Goal: Task Accomplishment & Management: Use online tool/utility

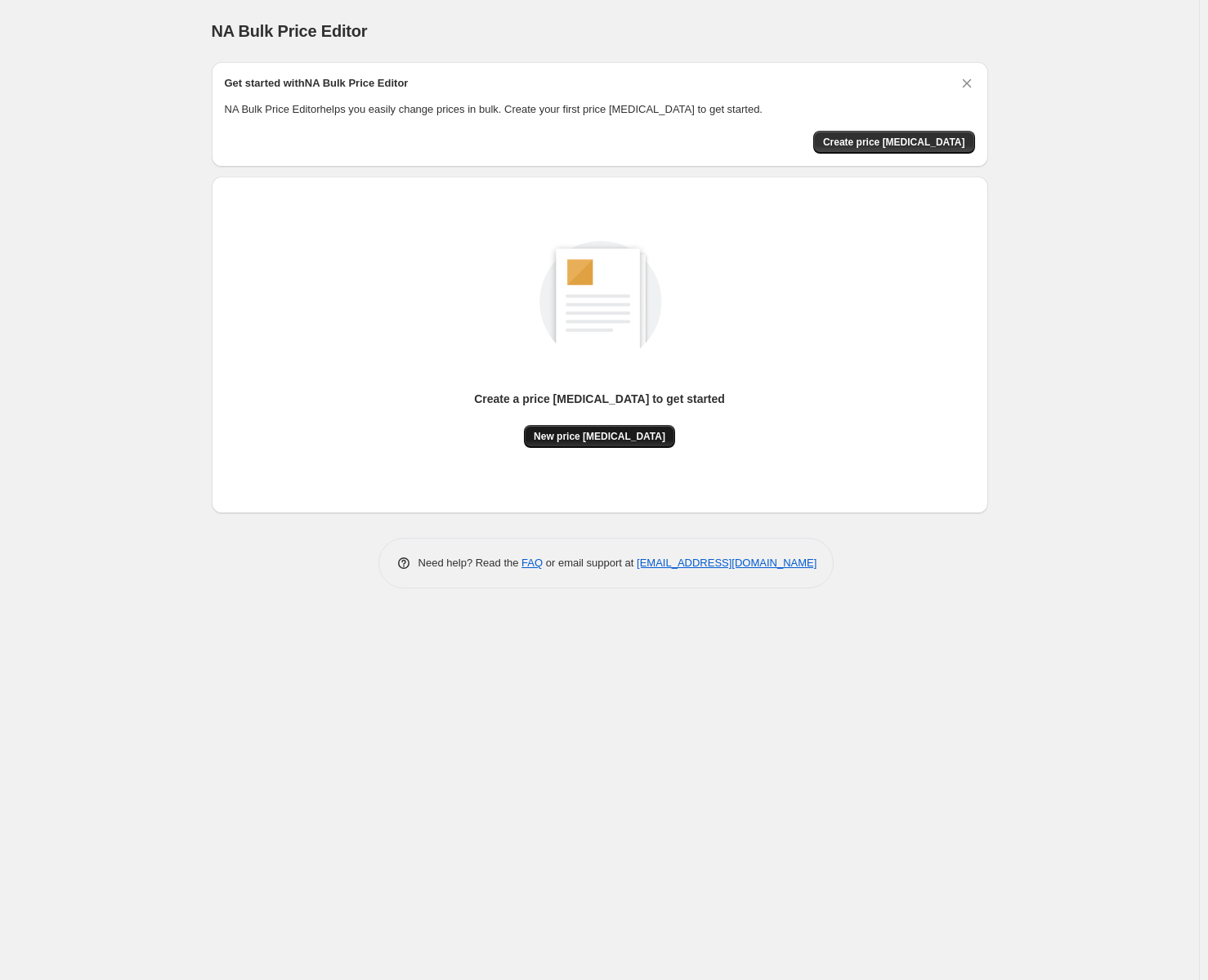
click at [628, 442] on span "New price [MEDICAL_DATA]" at bounding box center [599, 436] width 132 height 13
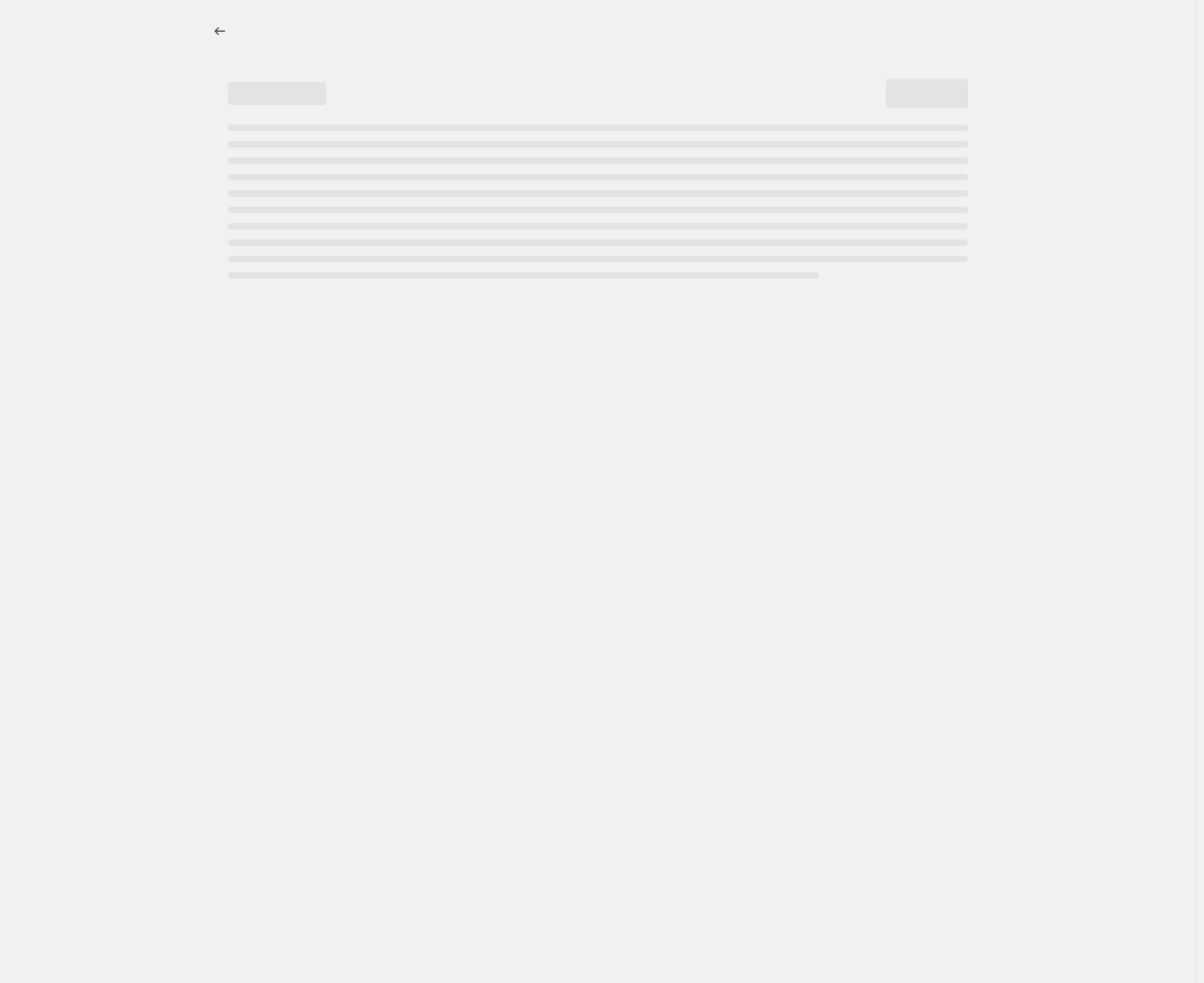
select select "percentage"
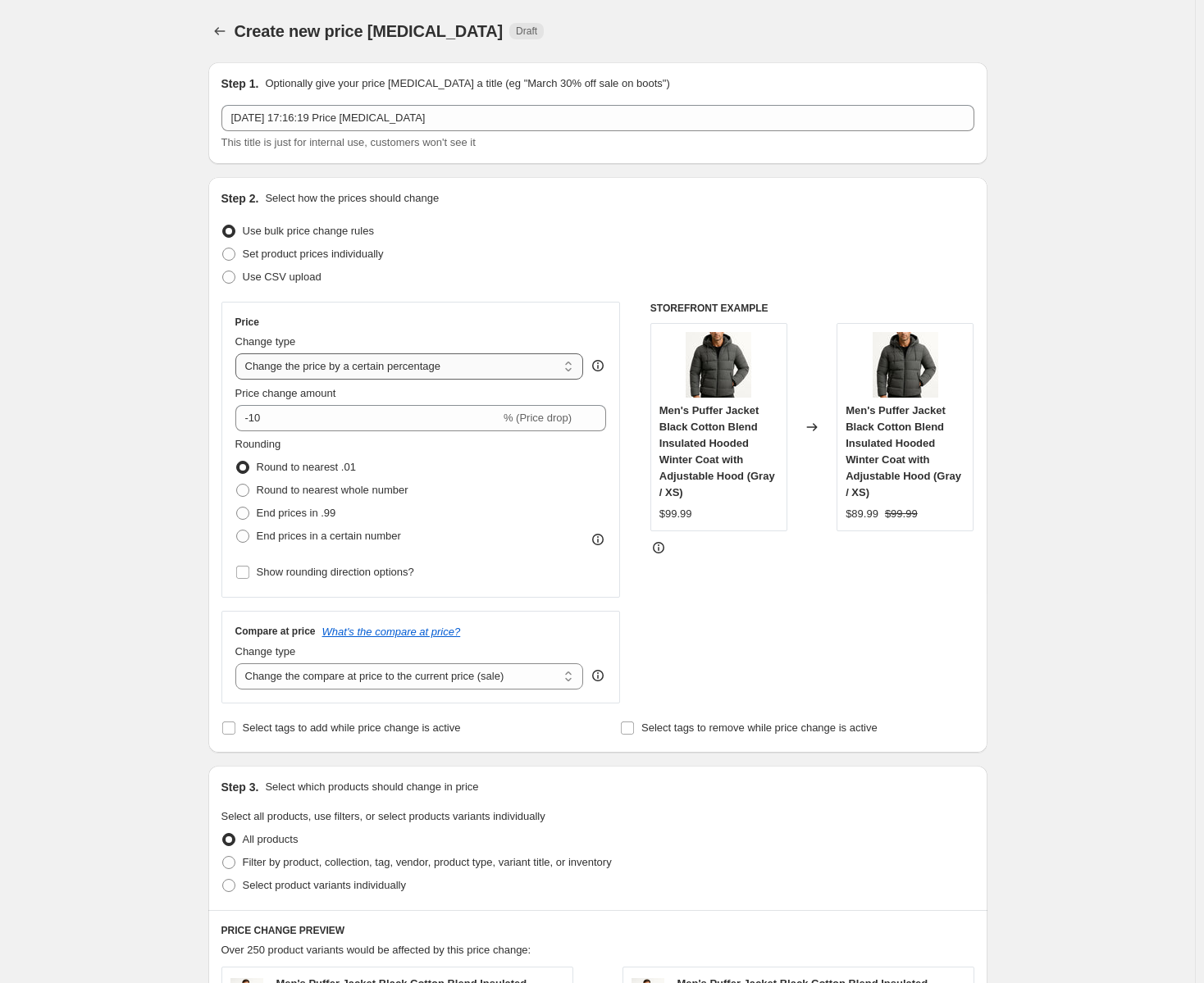
click at [440, 360] on select "Change the price to a certain amount Change the price by a certain amount Chang…" at bounding box center [409, 366] width 349 height 26
click at [441, 360] on select "Change the price to a certain amount Change the price by a certain amount Chang…" at bounding box center [409, 366] width 349 height 26
click at [319, 516] on span "End prices in .99" at bounding box center [297, 512] width 80 height 13
click at [237, 507] on input "End prices in .99" at bounding box center [236, 506] width 1 height 1
radio input "true"
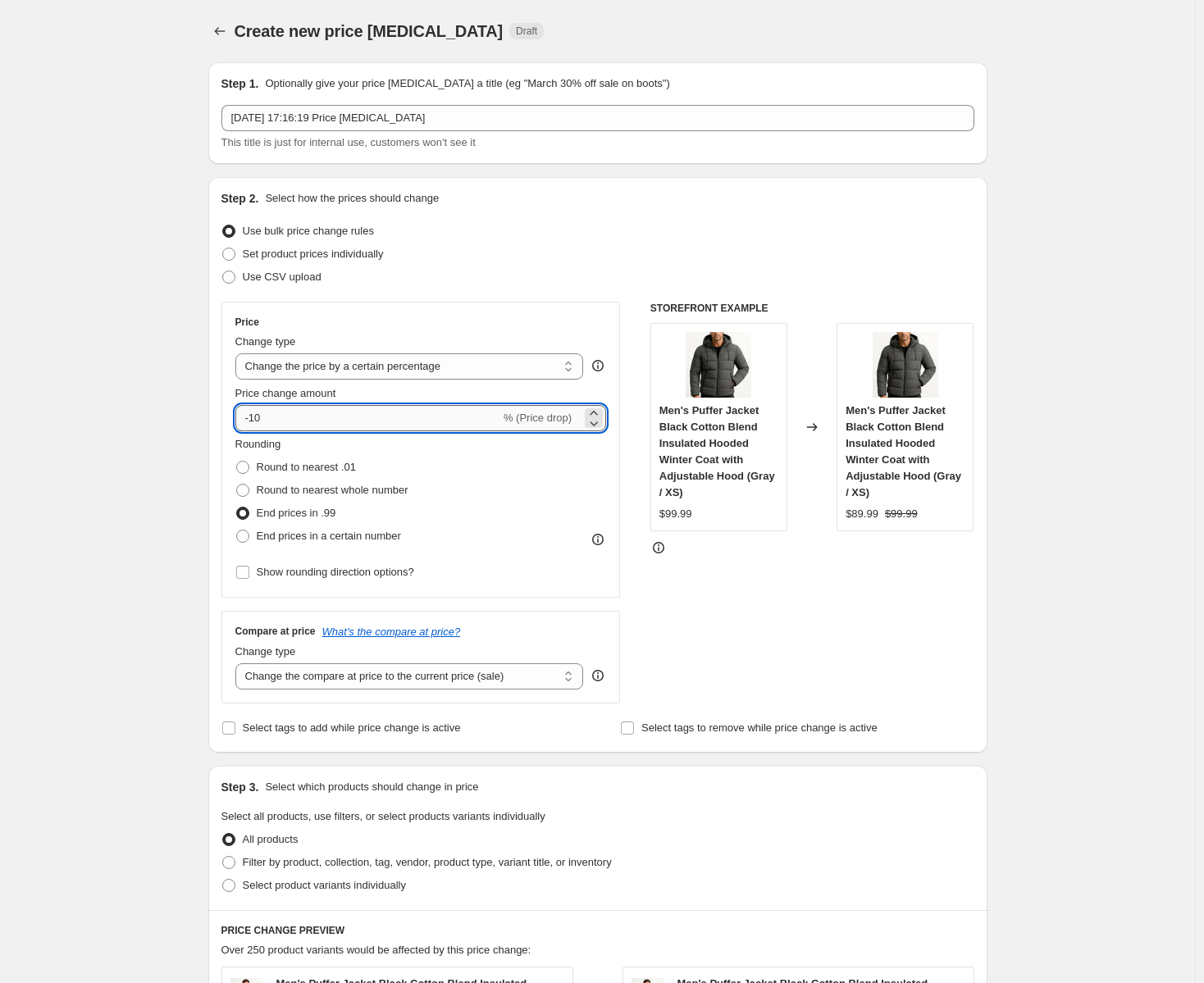
click at [275, 420] on input "-10" at bounding box center [367, 418] width 265 height 26
click at [261, 422] on input "-10" at bounding box center [367, 418] width 265 height 26
drag, startPoint x: 266, startPoint y: 422, endPoint x: 255, endPoint y: 425, distance: 11.4
click at [255, 425] on input "-10" at bounding box center [367, 418] width 265 height 26
type input "-27"
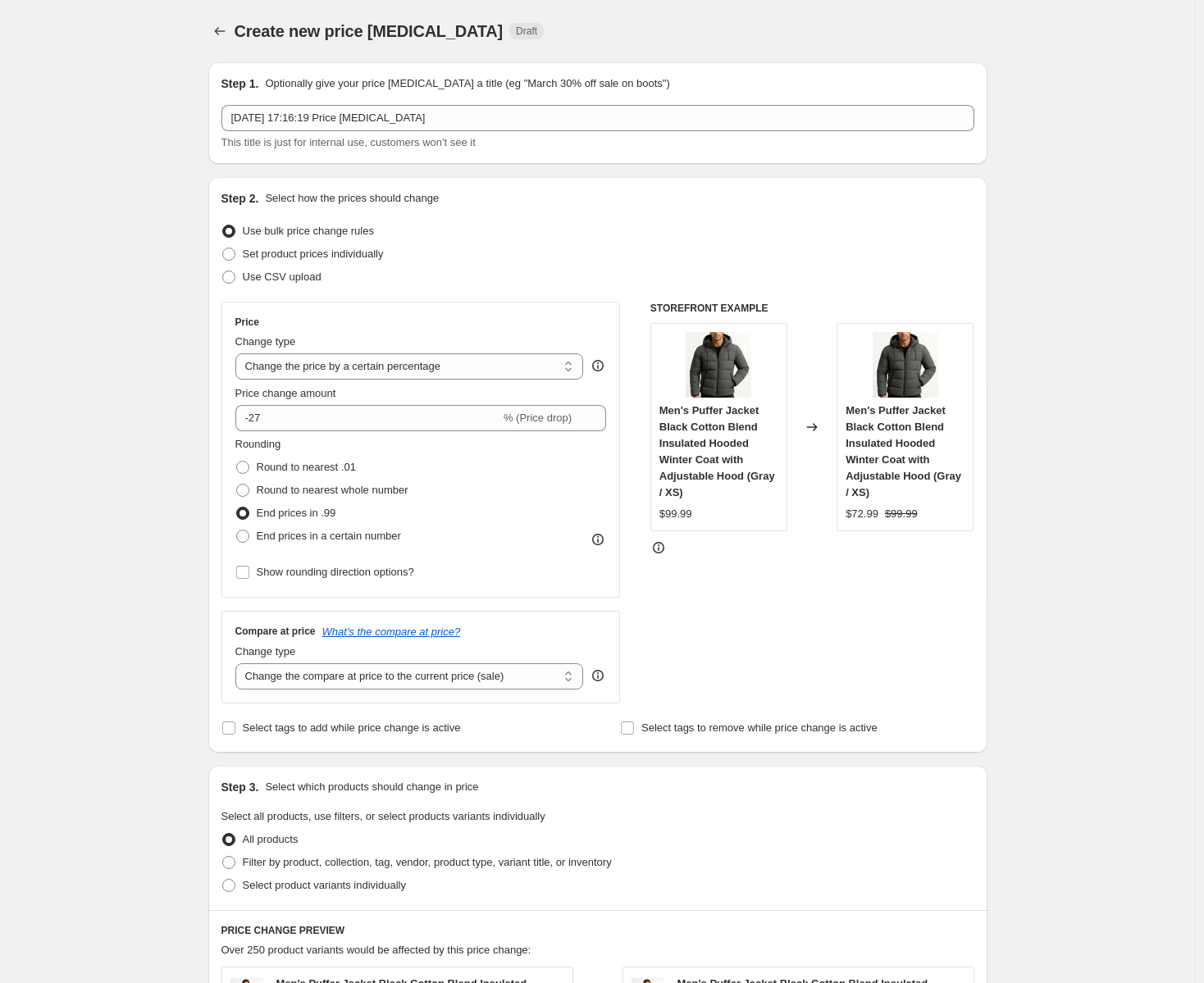
click at [367, 447] on fieldset "Rounding Round to nearest .01 Round to nearest whole number End prices in .99 E…" at bounding box center [322, 491] width 173 height 111
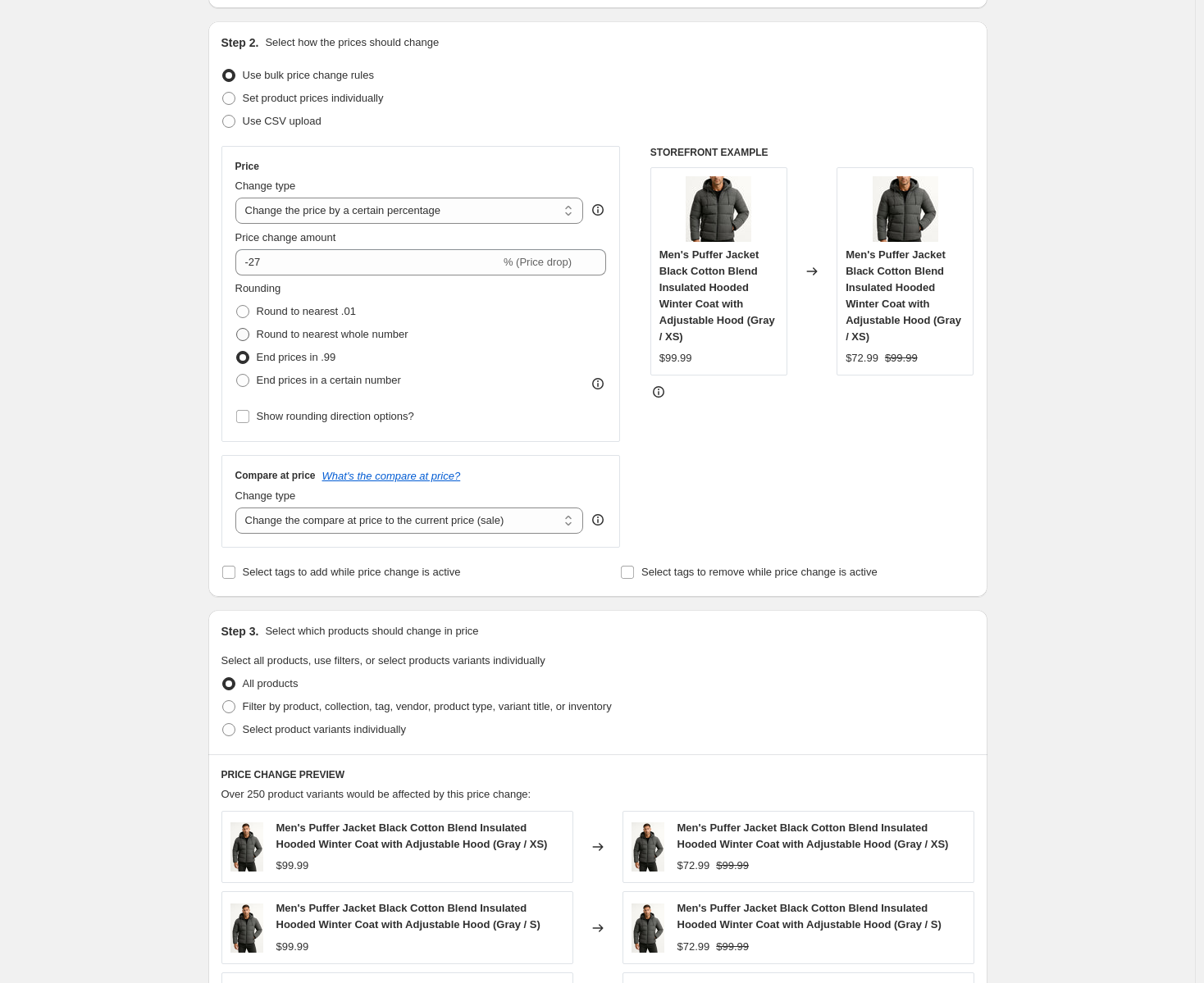
scroll to position [164, 0]
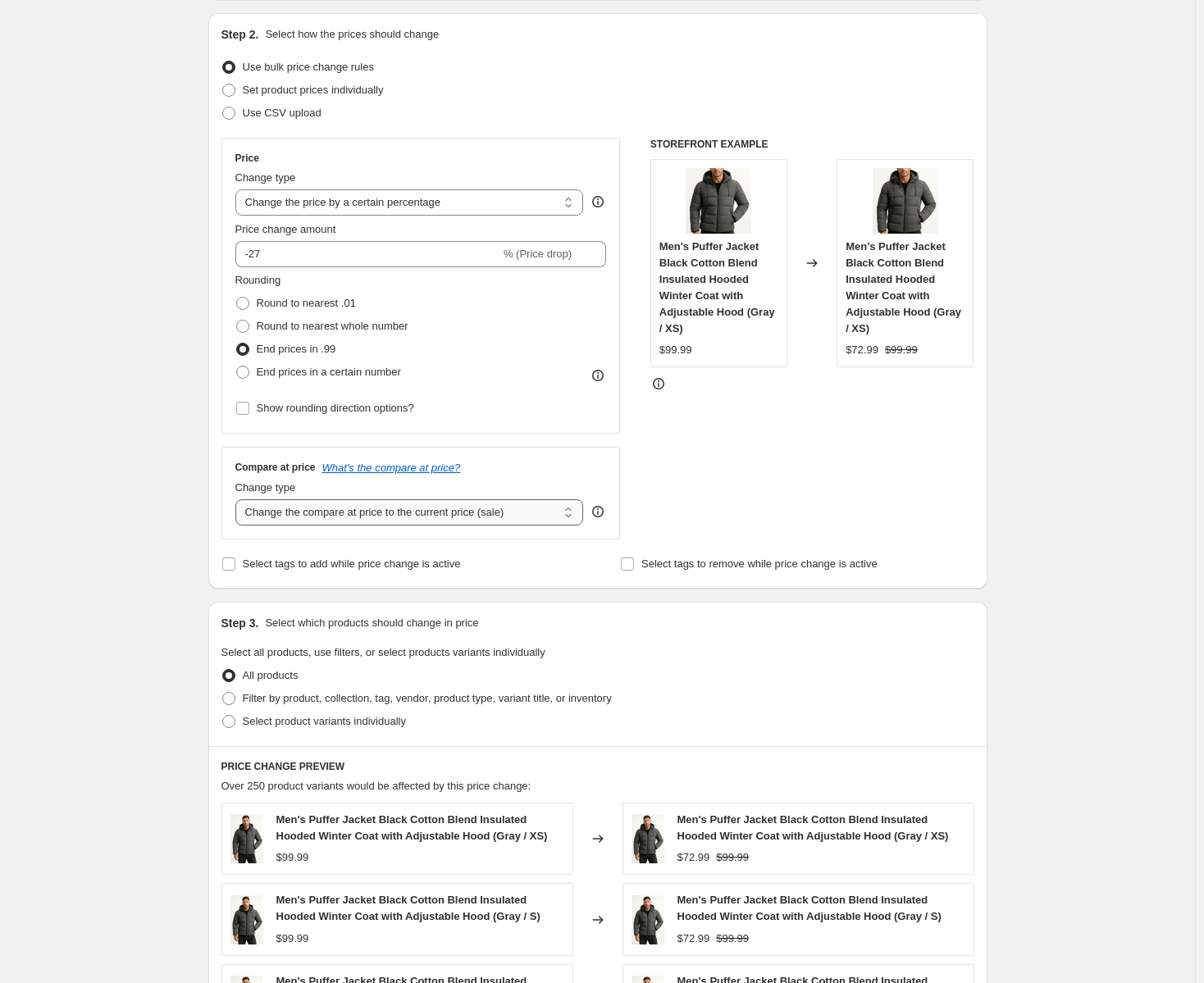
click at [378, 521] on select "Change the compare at price to the current price (sale) Change the compare at p…" at bounding box center [409, 512] width 349 height 26
select select "remove"
click at [238, 500] on select "Change the compare at price to the current price (sale) Change the compare at p…" at bounding box center [409, 512] width 349 height 26
click at [410, 520] on select "Change the compare at price to the current price (sale) Change the compare at p…" at bounding box center [409, 512] width 349 height 26
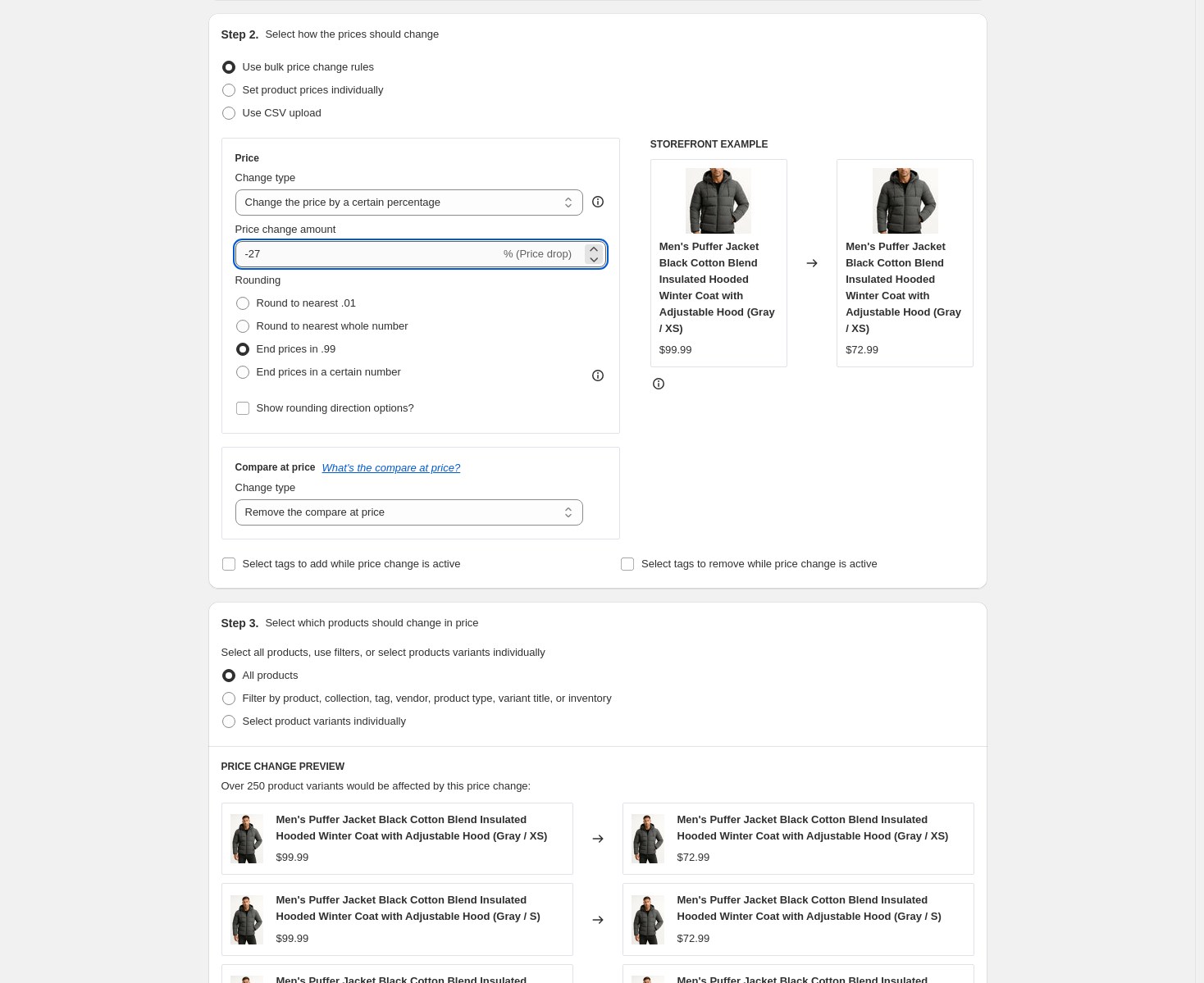
click at [271, 250] on input "-27" at bounding box center [367, 254] width 265 height 26
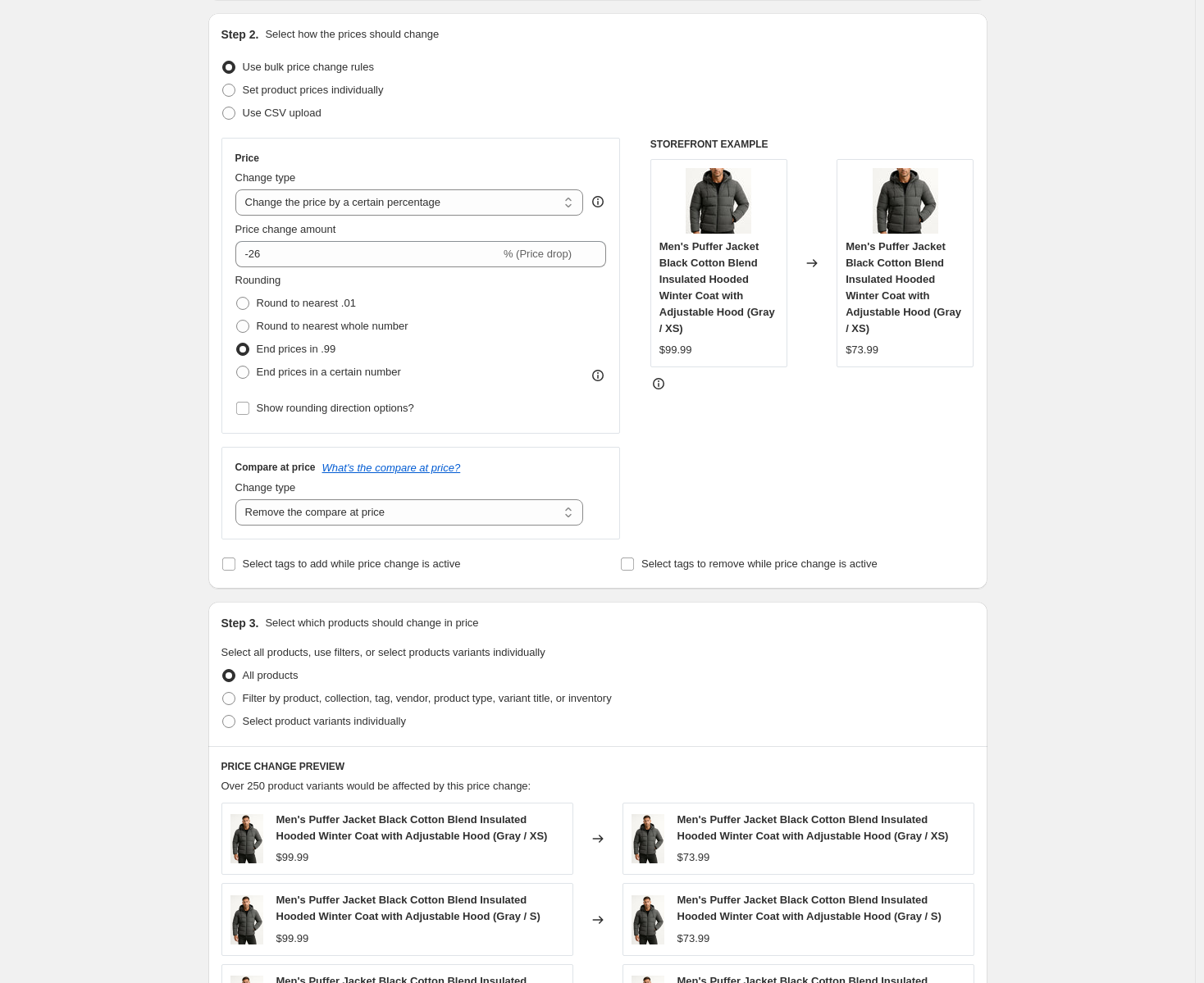
click at [446, 291] on div "Rounding Round to nearest .01 Round to nearest whole number End prices in .99 E…" at bounding box center [421, 327] width 372 height 111
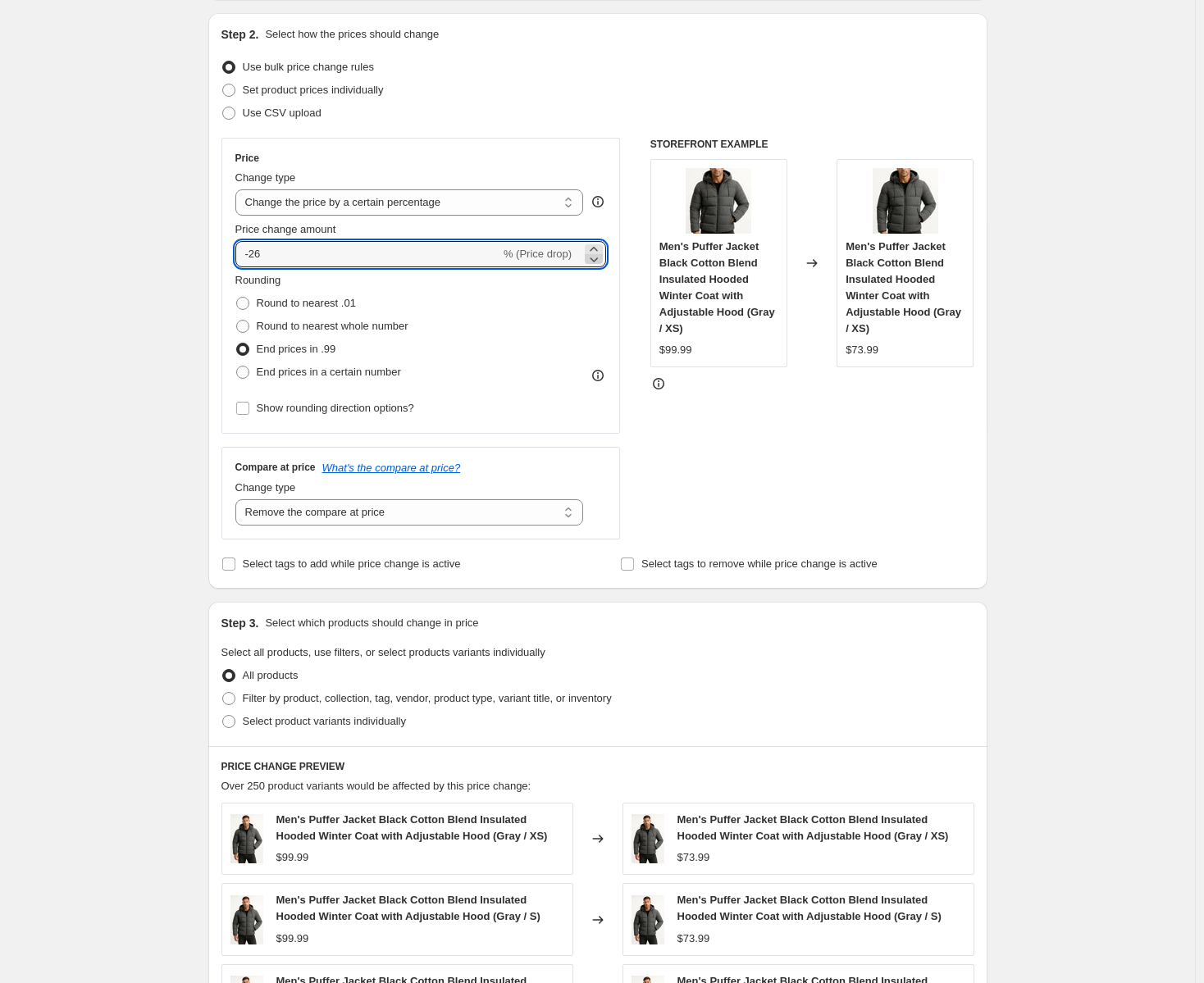
click at [594, 258] on icon at bounding box center [593, 259] width 16 height 16
click at [600, 244] on icon at bounding box center [593, 249] width 16 height 16
click at [581, 273] on div "Rounding Round to nearest .01 Round to nearest whole number End prices in .99 E…" at bounding box center [421, 327] width 372 height 111
click at [333, 255] on input "-25" at bounding box center [367, 254] width 265 height 26
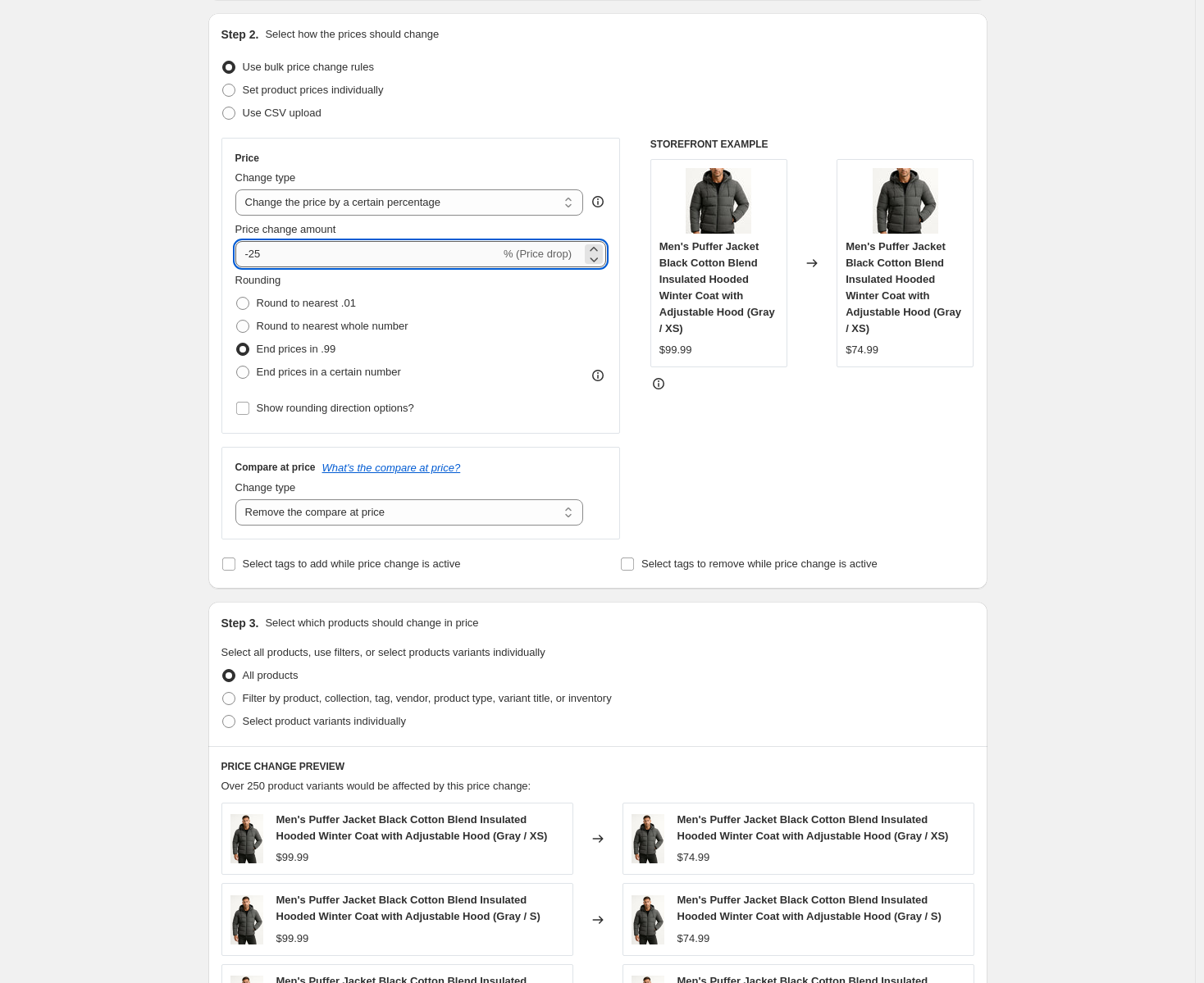
type input "-2"
type input "-30"
click at [561, 293] on div "Rounding Round to nearest .01 Round to nearest whole number End prices in .99 E…" at bounding box center [421, 327] width 372 height 111
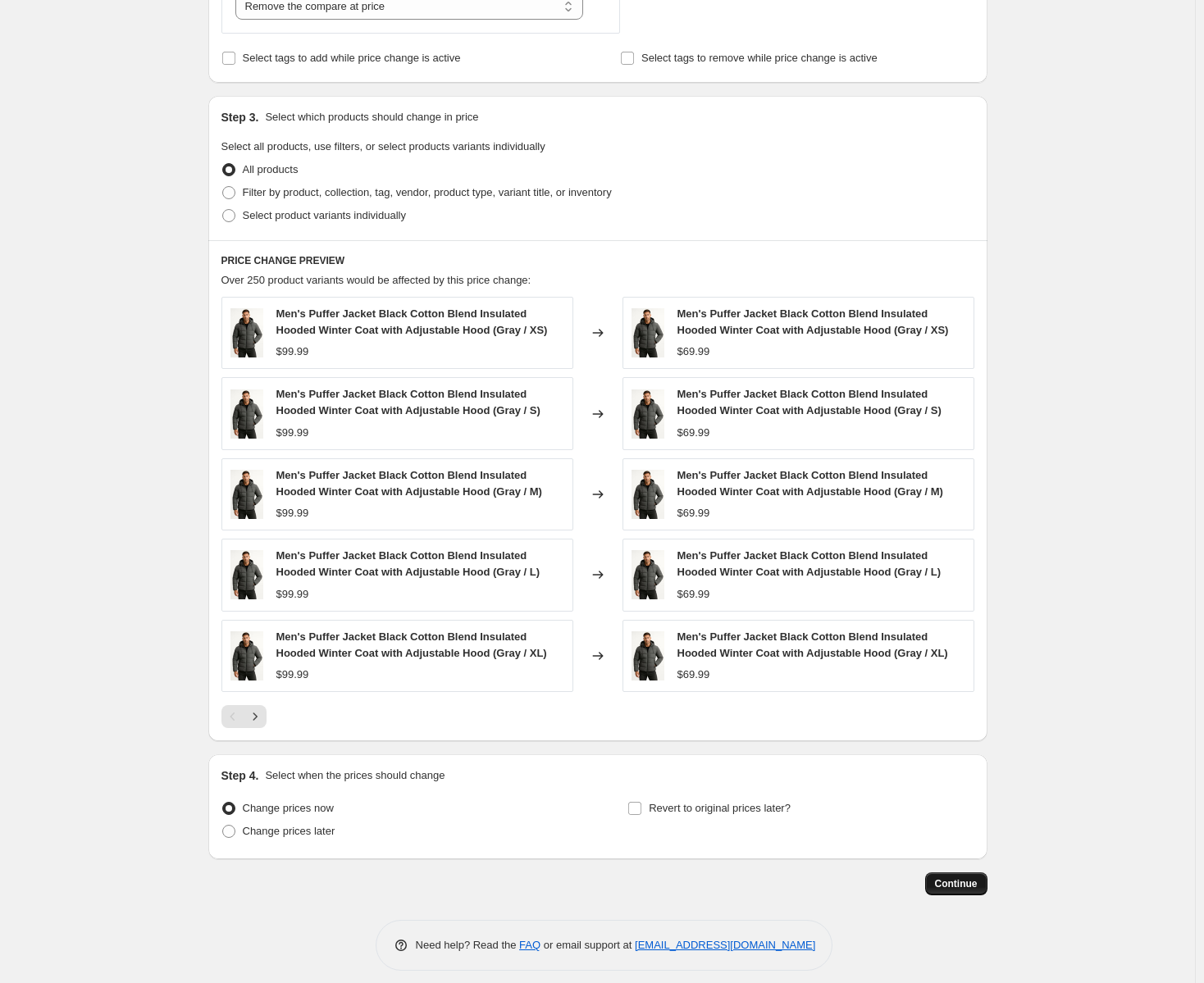
scroll to position [683, 0]
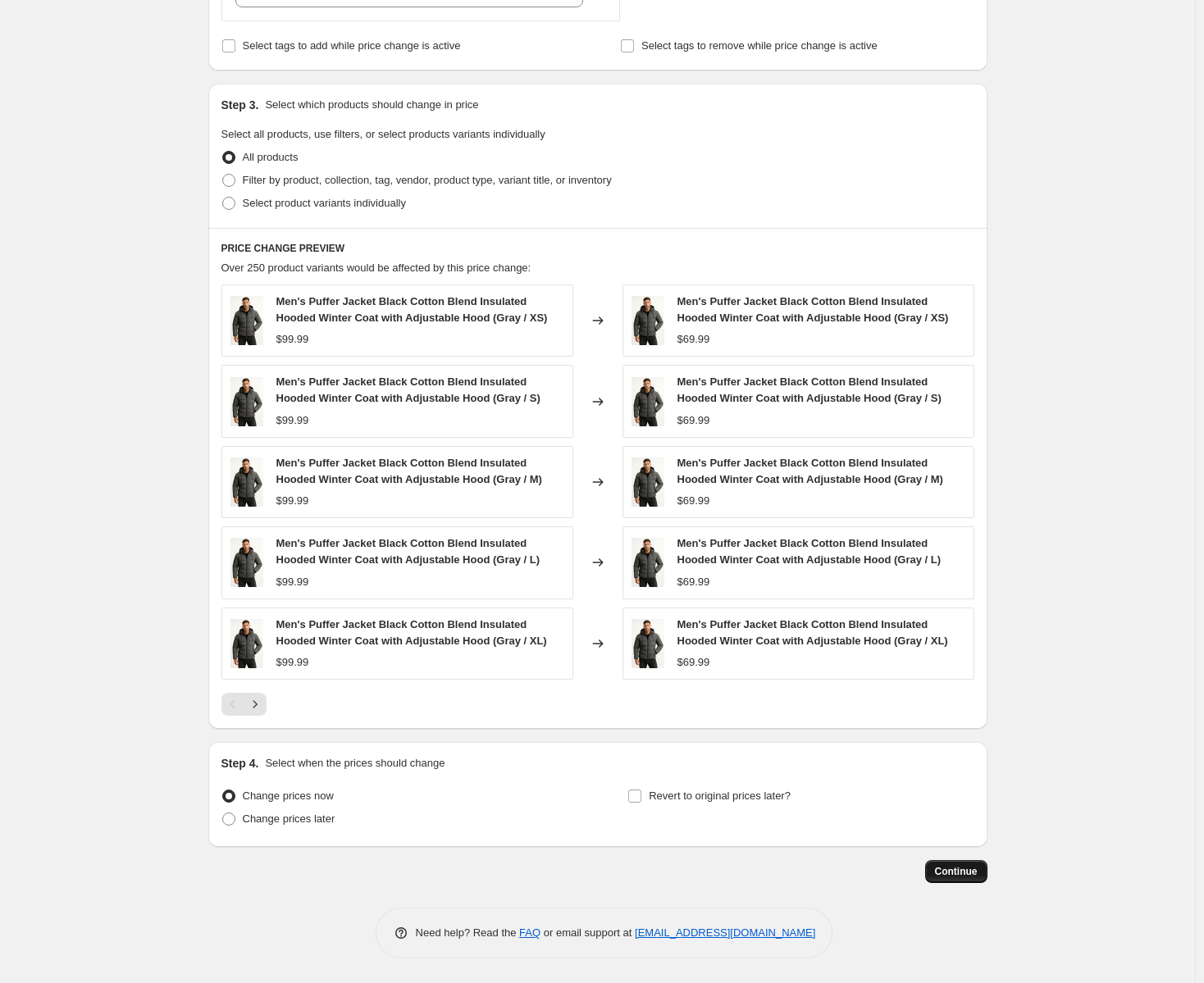
click at [961, 875] on span "Continue" at bounding box center [956, 871] width 42 height 13
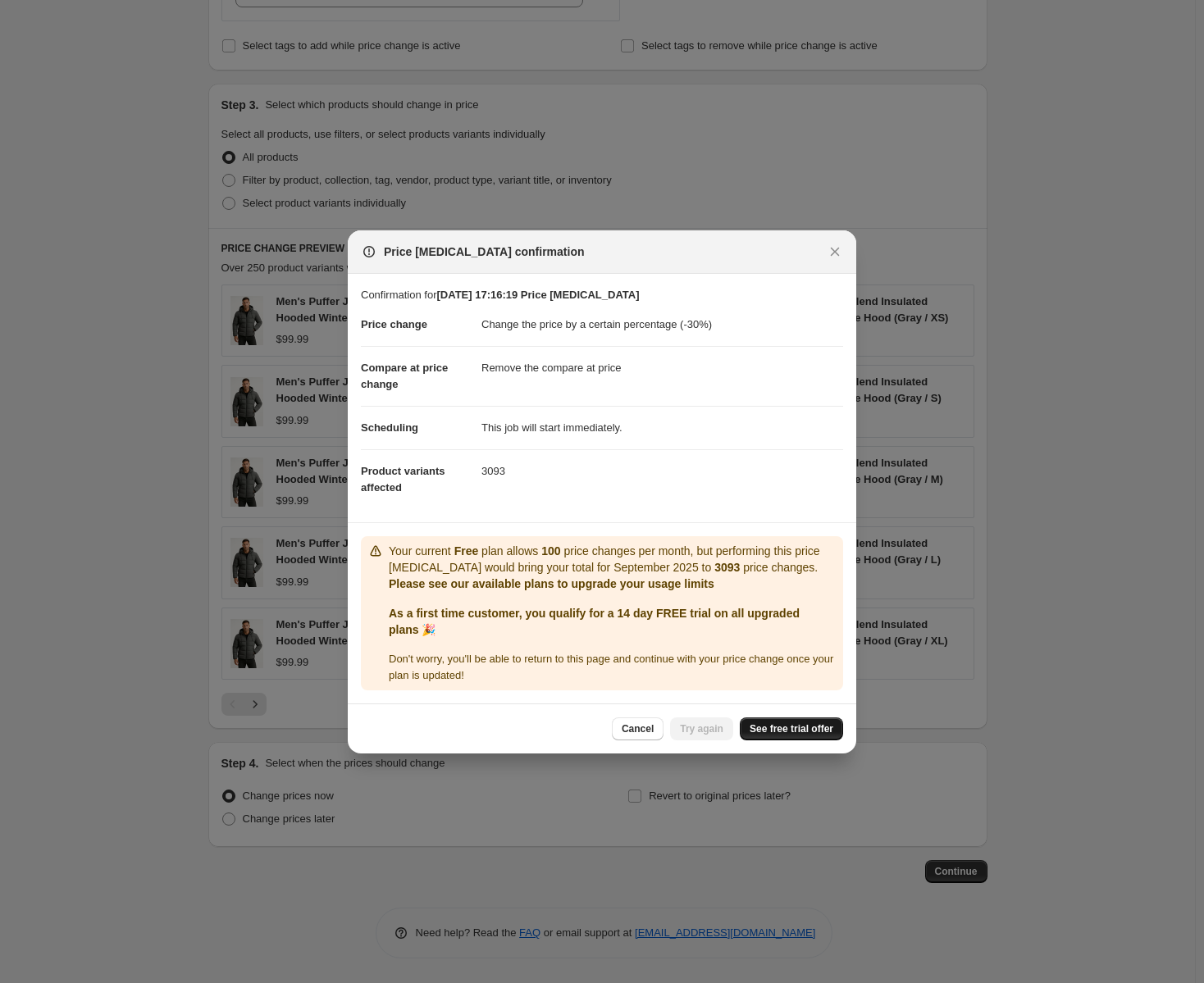
click at [790, 731] on span "See free trial offer" at bounding box center [792, 729] width 84 height 13
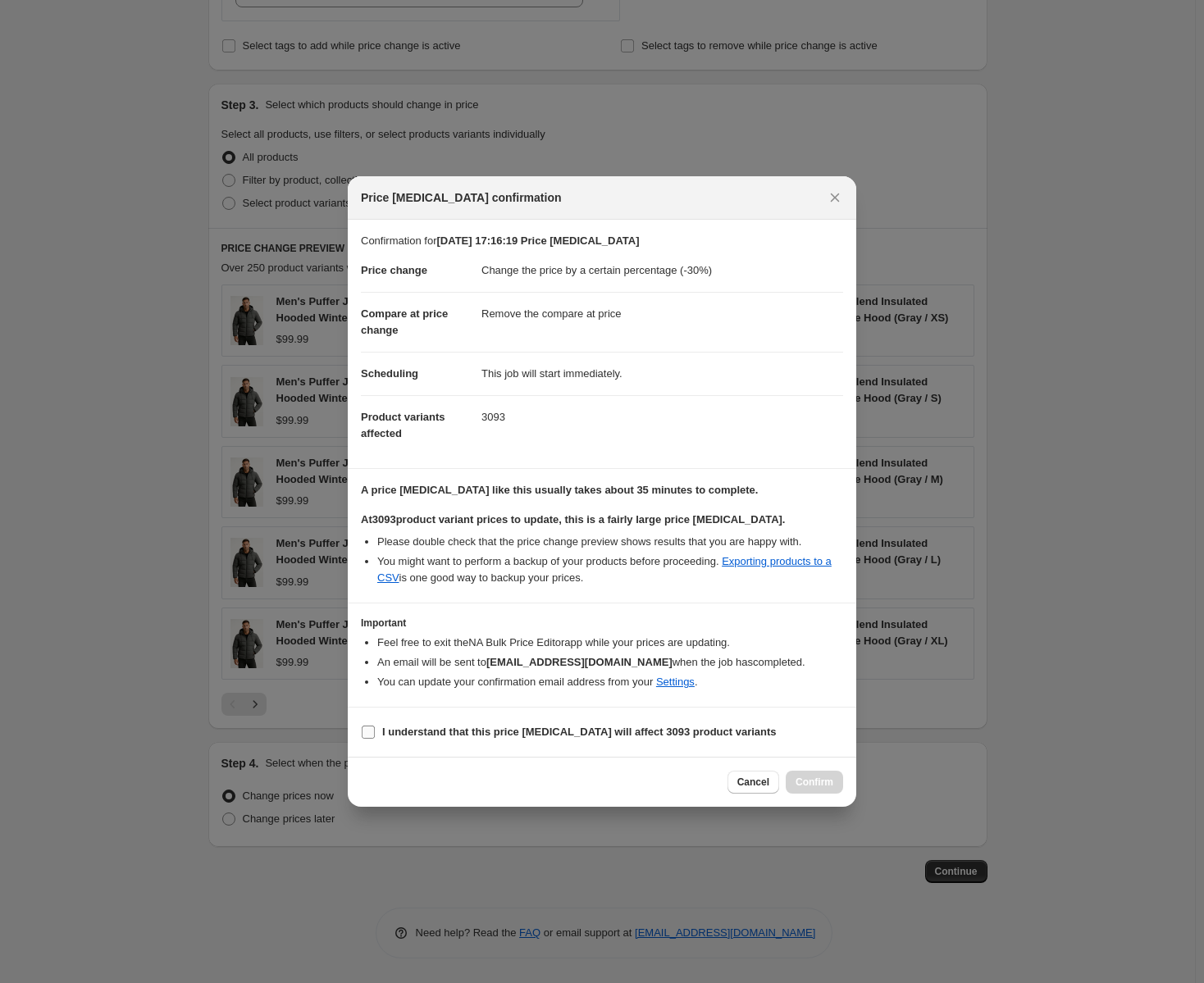
click at [524, 729] on b "I understand that this price [MEDICAL_DATA] will affect 3093 product variants" at bounding box center [580, 732] width 395 height 13
click at [375, 729] on input "I understand that this price [MEDICAL_DATA] will affect 3093 product variants" at bounding box center [367, 732] width 13 height 13
checkbox input "true"
click at [816, 786] on span "Confirm" at bounding box center [815, 782] width 37 height 13
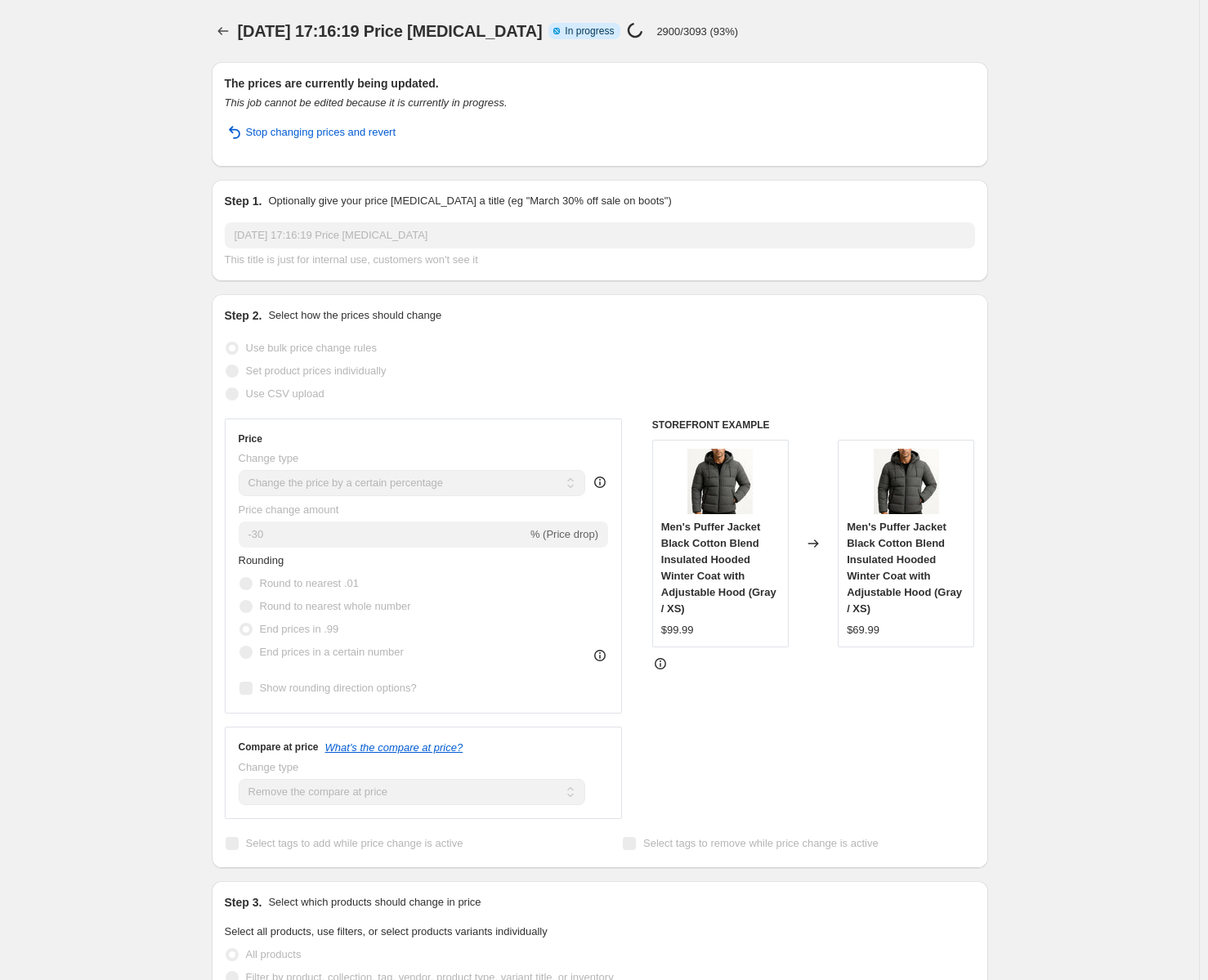
select select "percentage"
select select "remove"
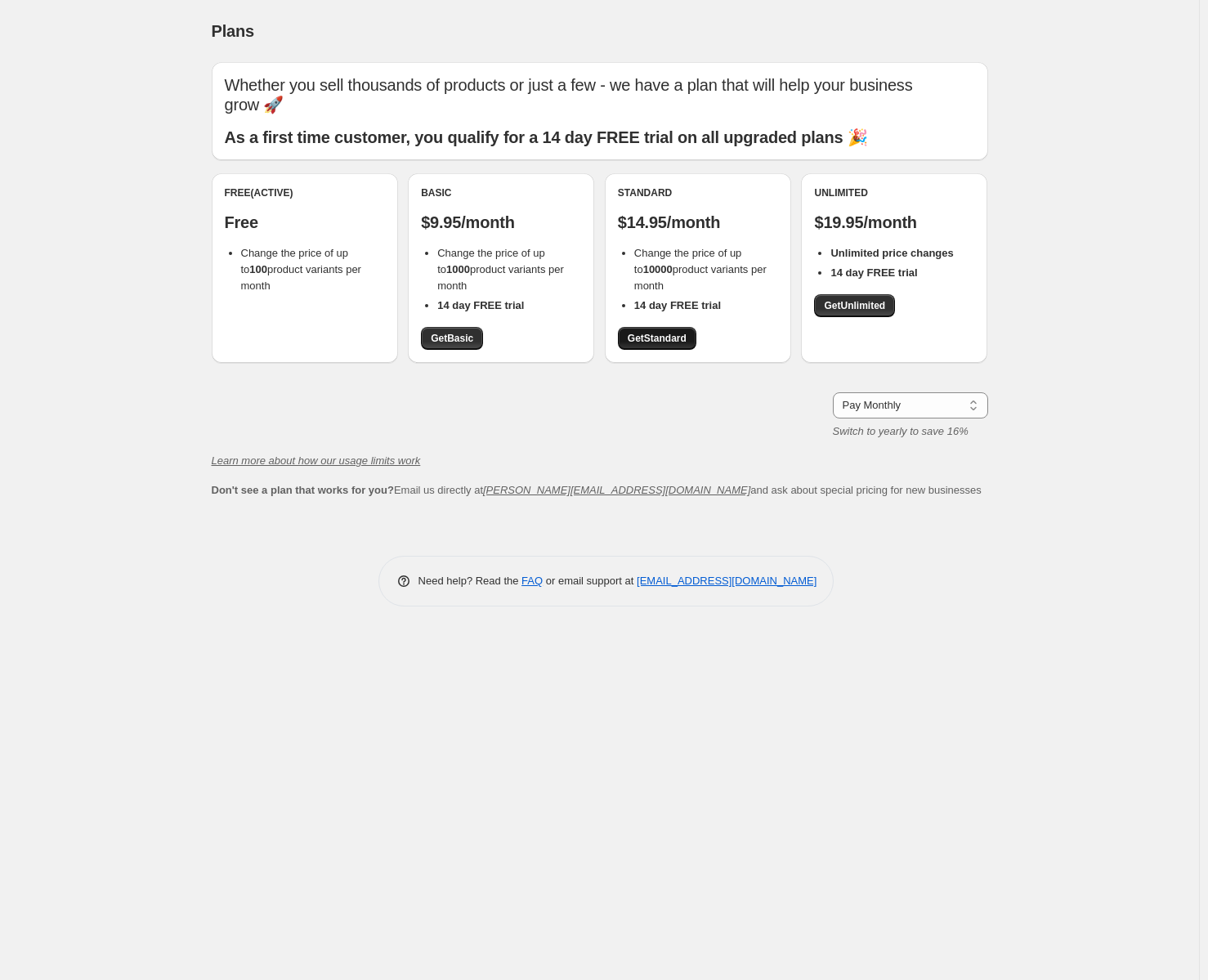
click at [654, 342] on span "Get Standard" at bounding box center [658, 338] width 59 height 13
